Goal: Navigation & Orientation: Find specific page/section

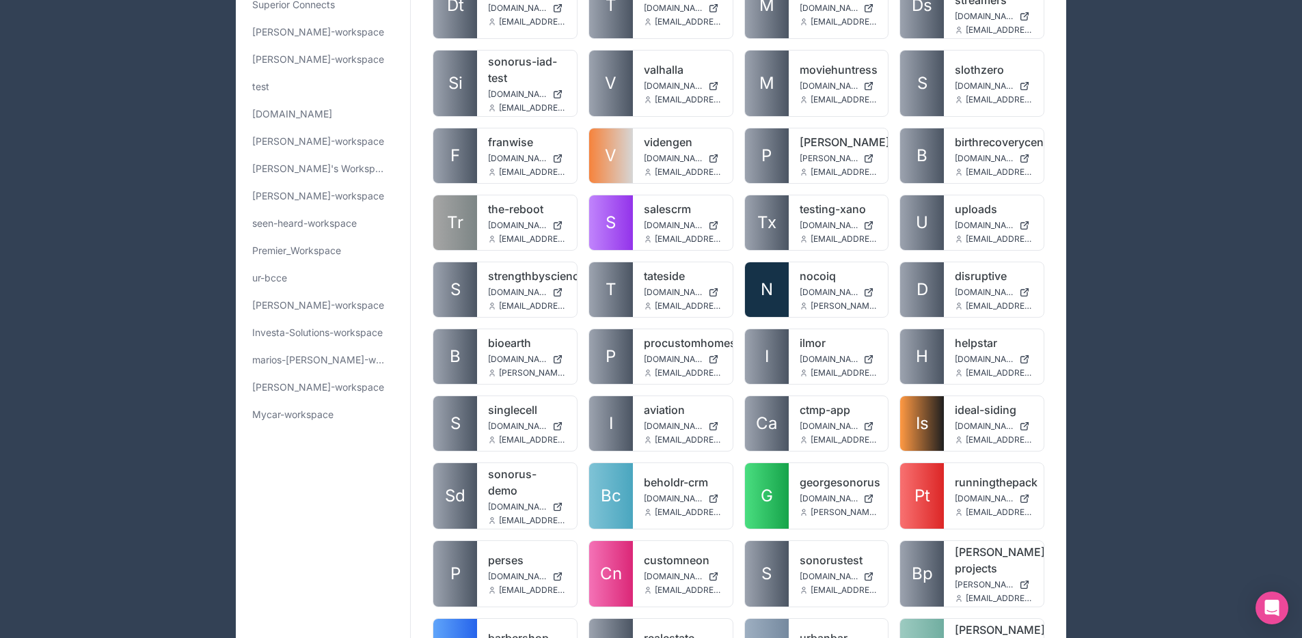
scroll to position [307, 0]
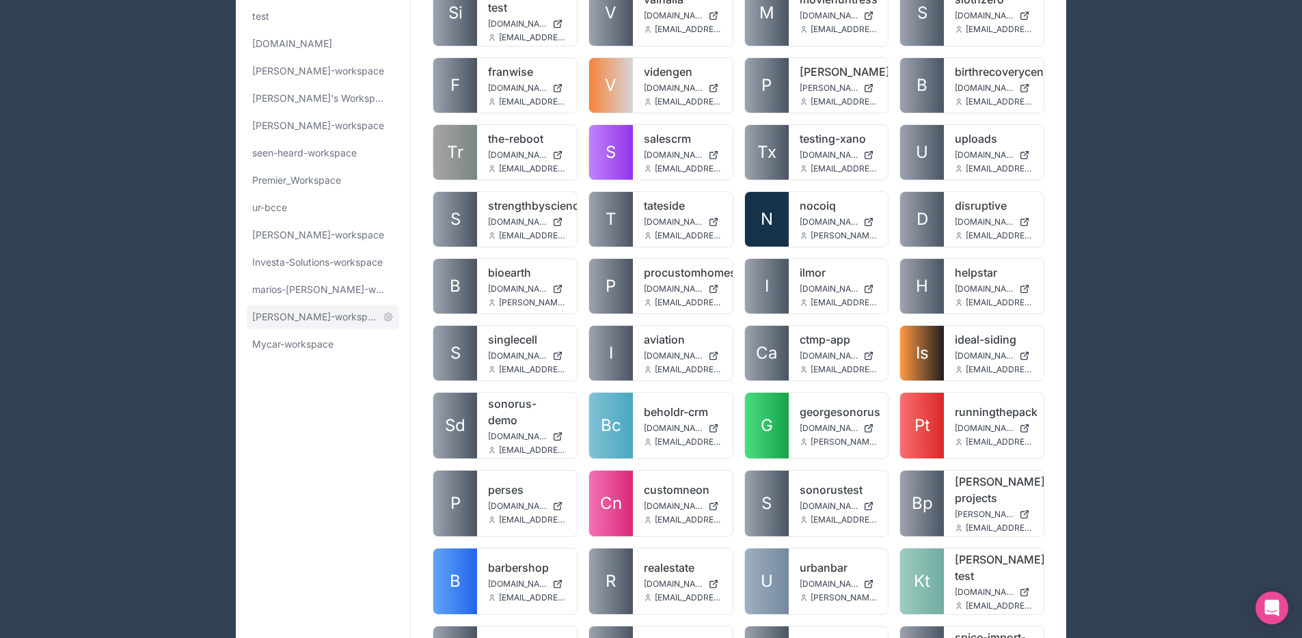
click at [302, 318] on span "[PERSON_NAME]-workspace" at bounding box center [314, 317] width 125 height 14
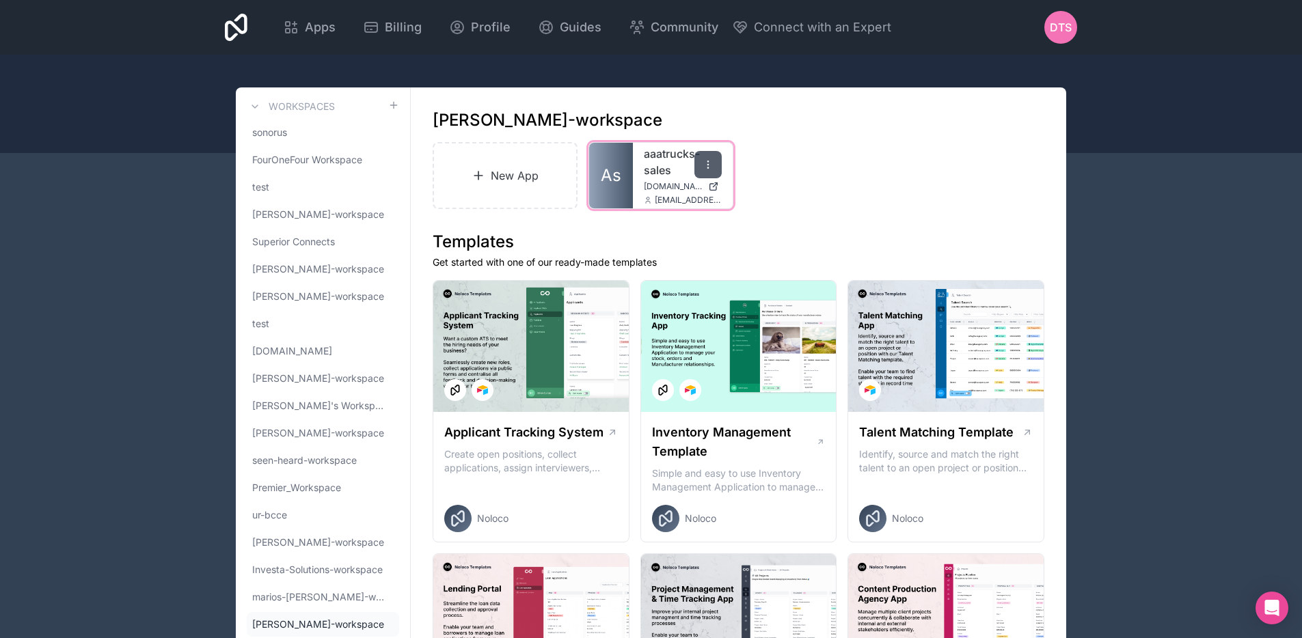
click at [714, 167] on div at bounding box center [707, 164] width 27 height 27
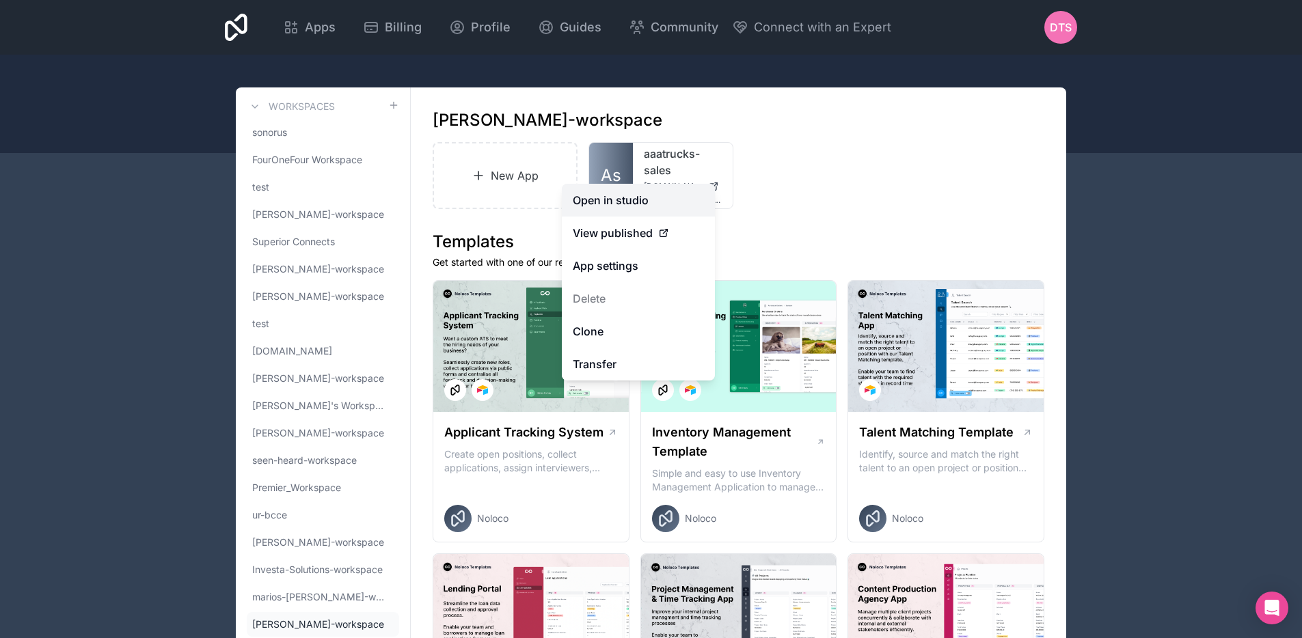
click at [683, 195] on link "Open in studio" at bounding box center [638, 200] width 153 height 33
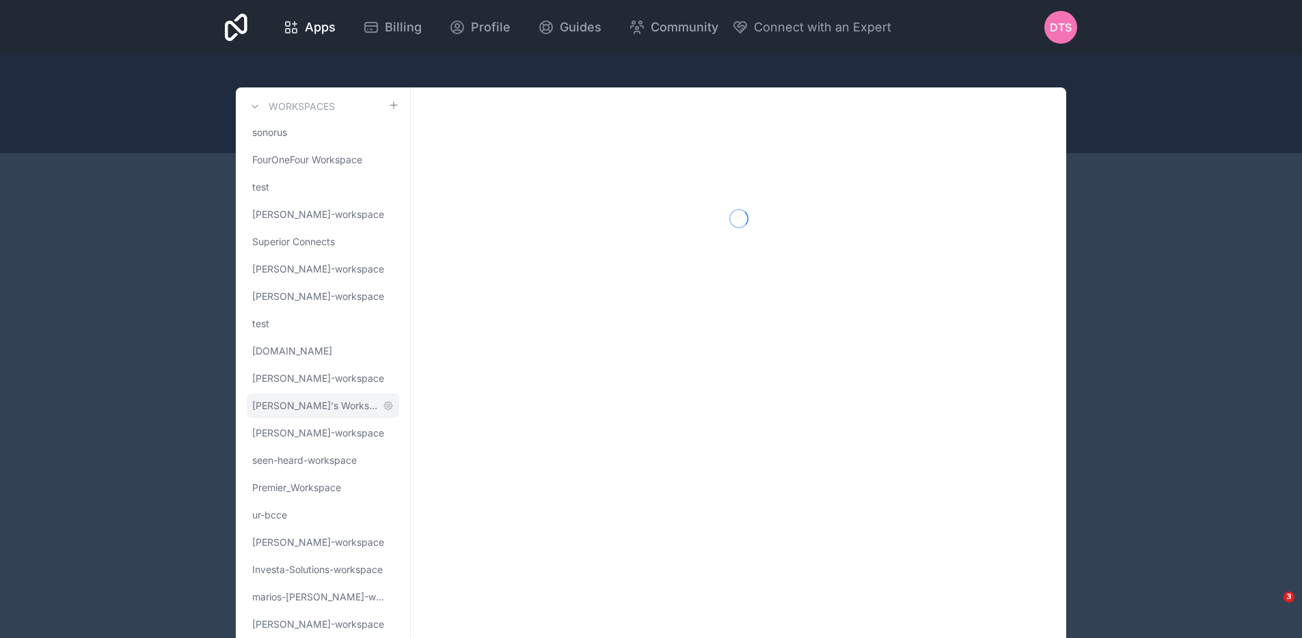
scroll to position [70, 0]
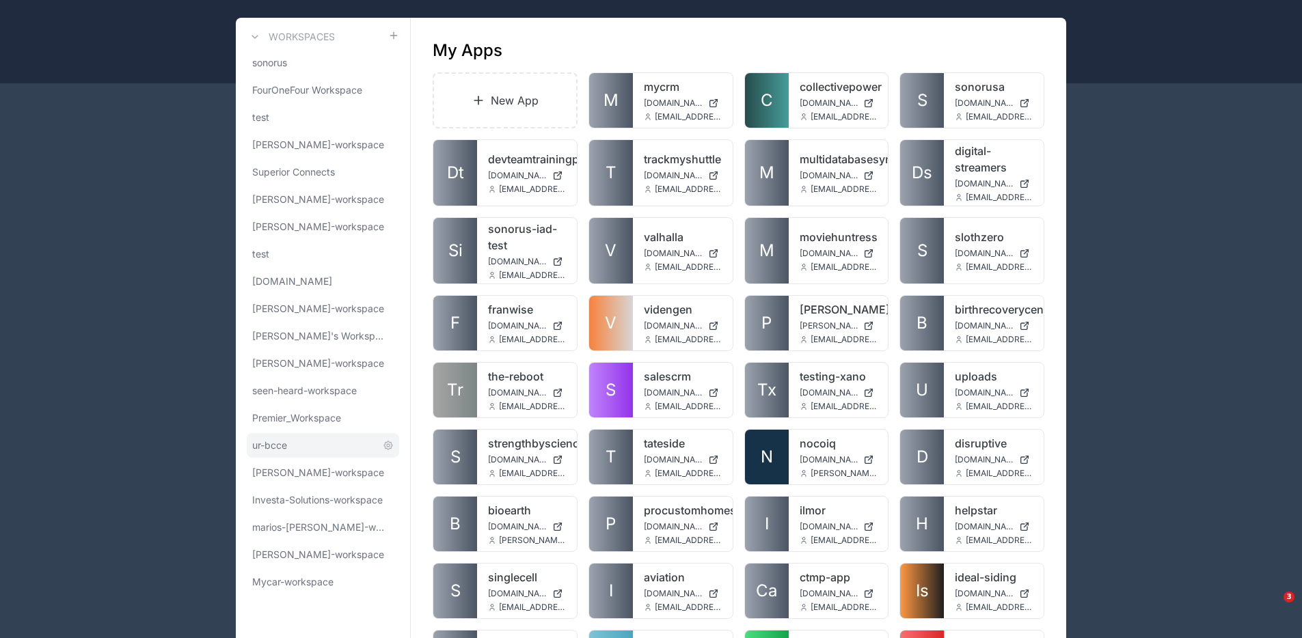
click at [333, 445] on link "ur-bcce" at bounding box center [323, 445] width 152 height 25
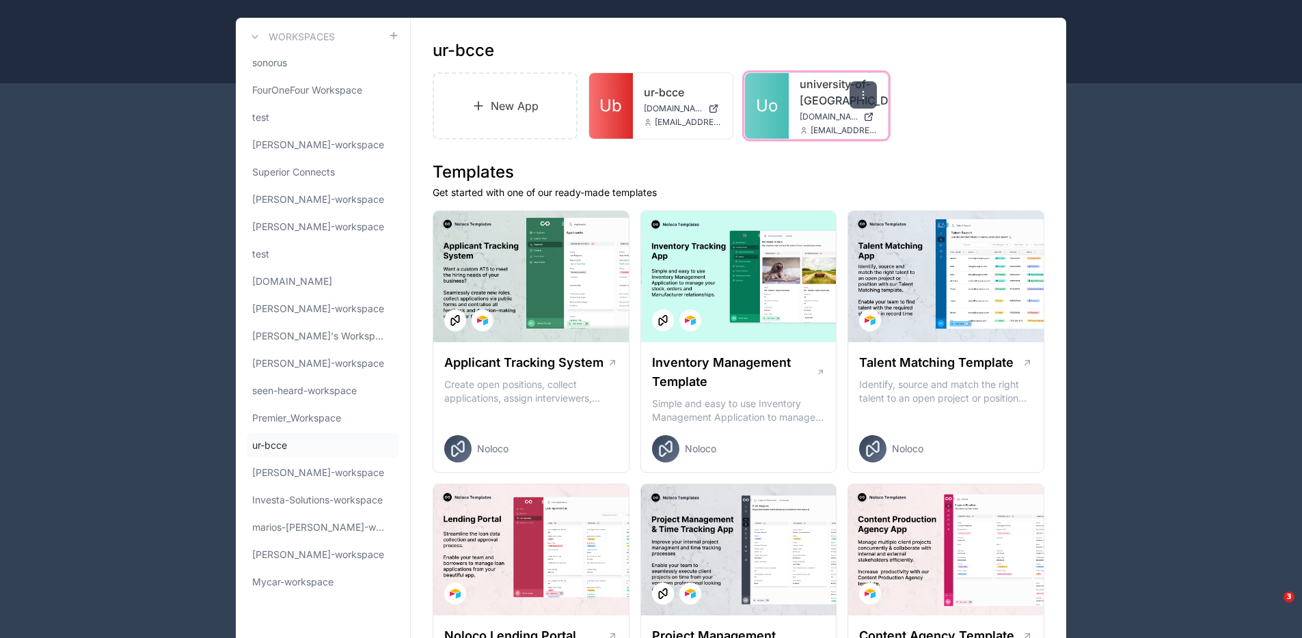
click at [870, 94] on div at bounding box center [862, 94] width 27 height 27
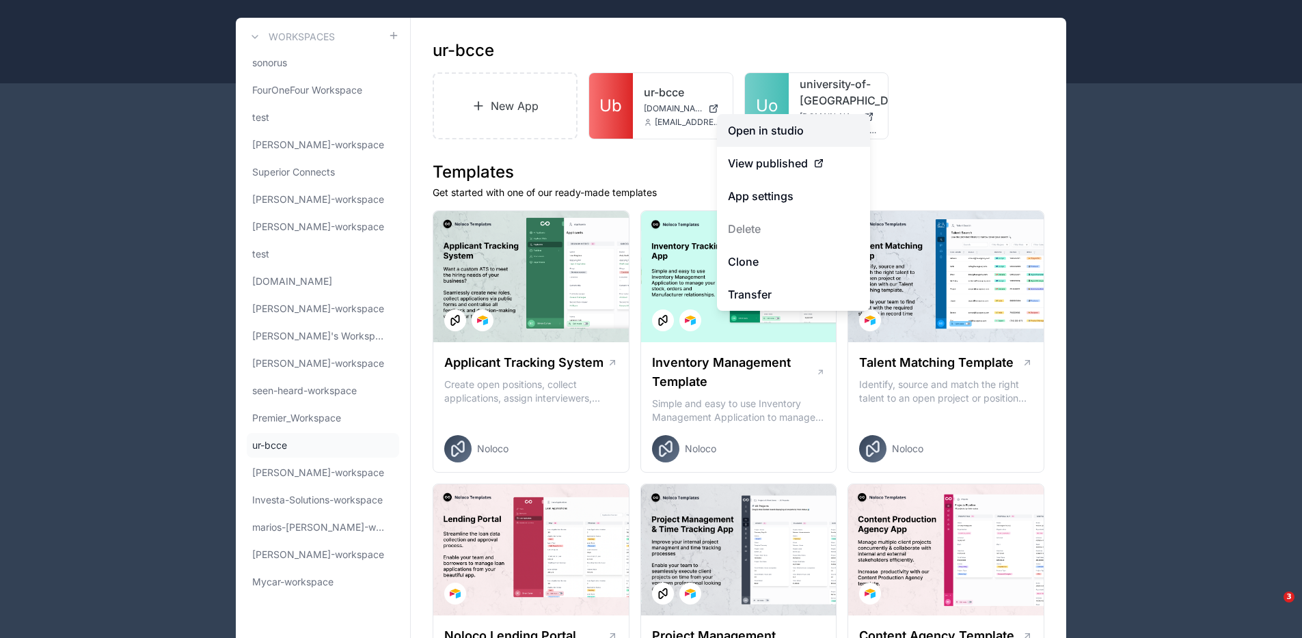
click at [812, 130] on link "Open in studio" at bounding box center [793, 130] width 153 height 33
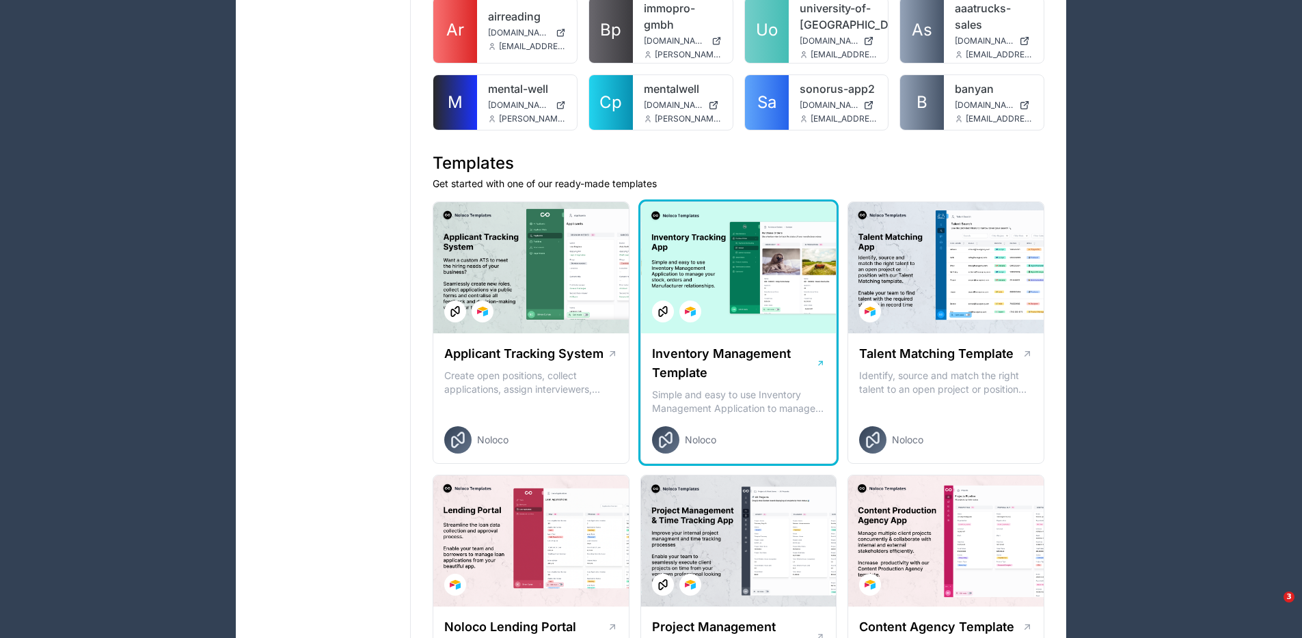
scroll to position [2974, 0]
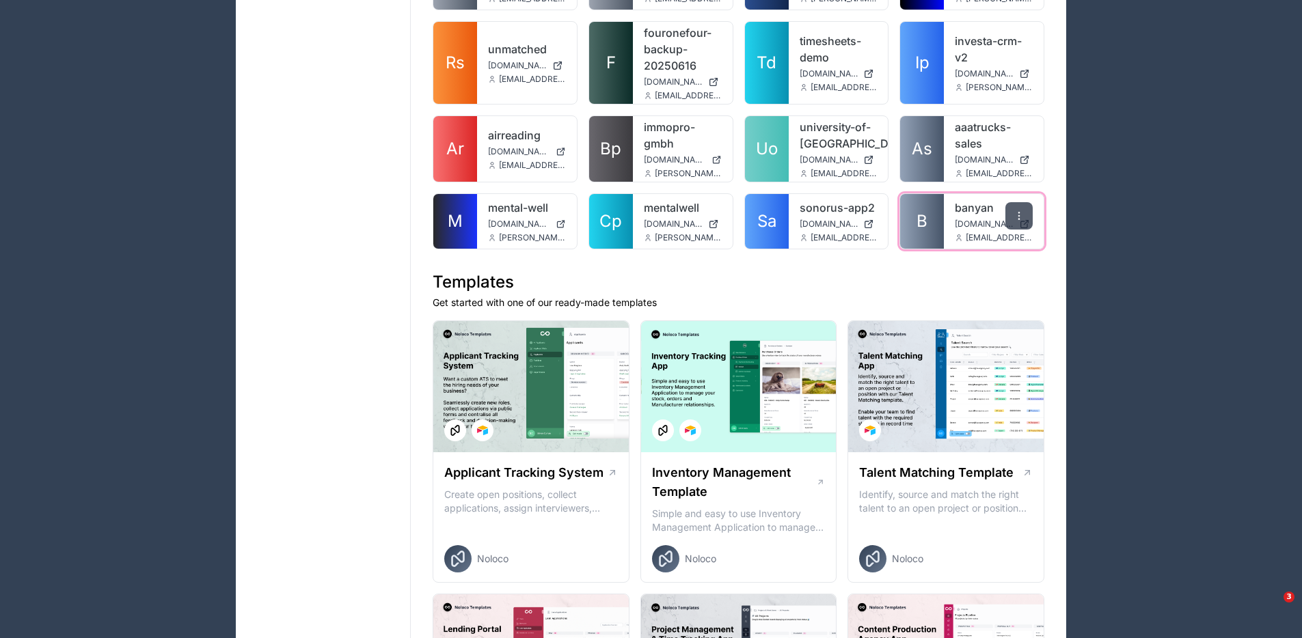
click at [1012, 202] on div at bounding box center [1018, 215] width 27 height 27
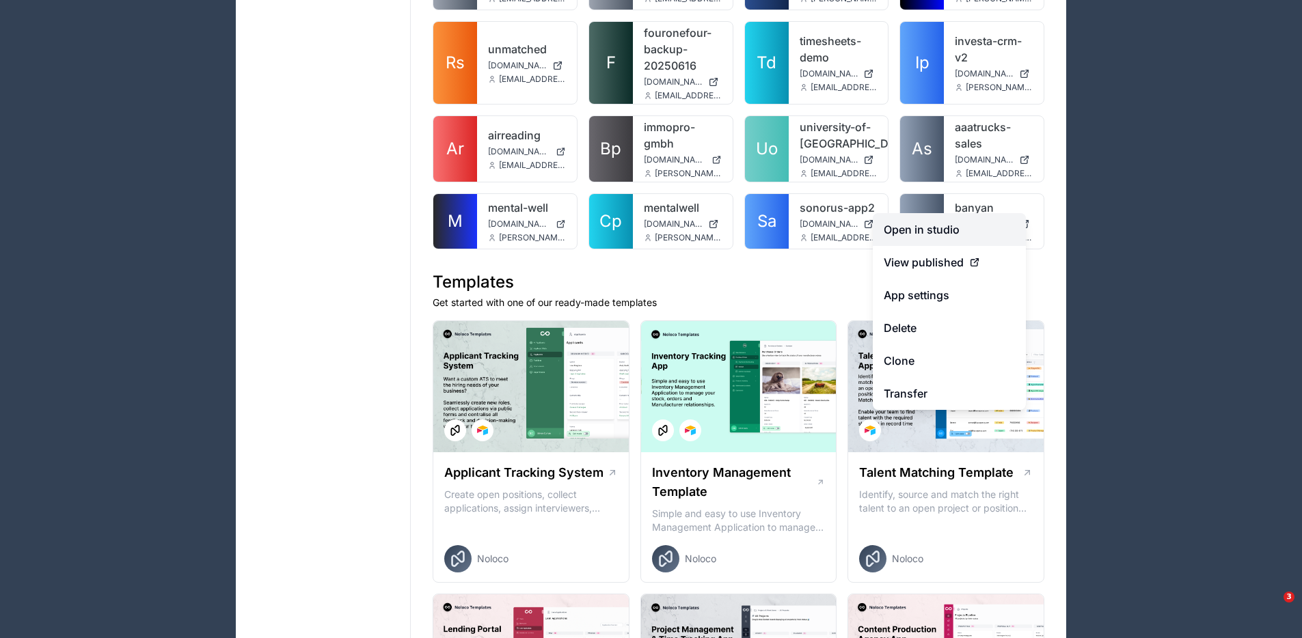
click at [959, 224] on link "Open in studio" at bounding box center [948, 229] width 153 height 33
